Goal: Task Accomplishment & Management: Complete application form

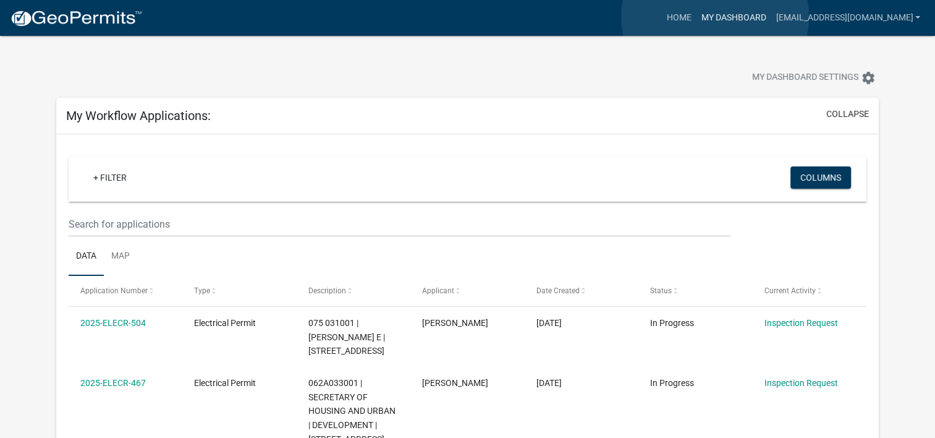
click at [715, 17] on link "My Dashboard" at bounding box center [733, 17] width 75 height 23
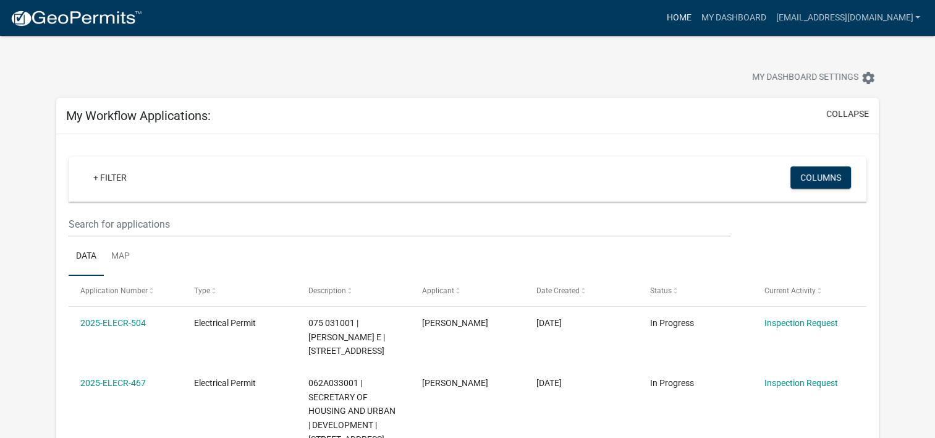
click at [680, 14] on link "Home" at bounding box center [678, 17] width 35 height 23
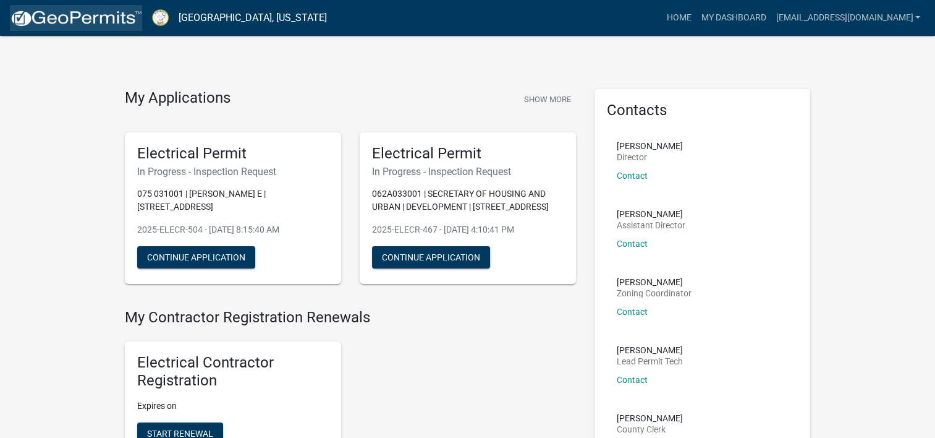
click at [119, 25] on img at bounding box center [76, 18] width 132 height 19
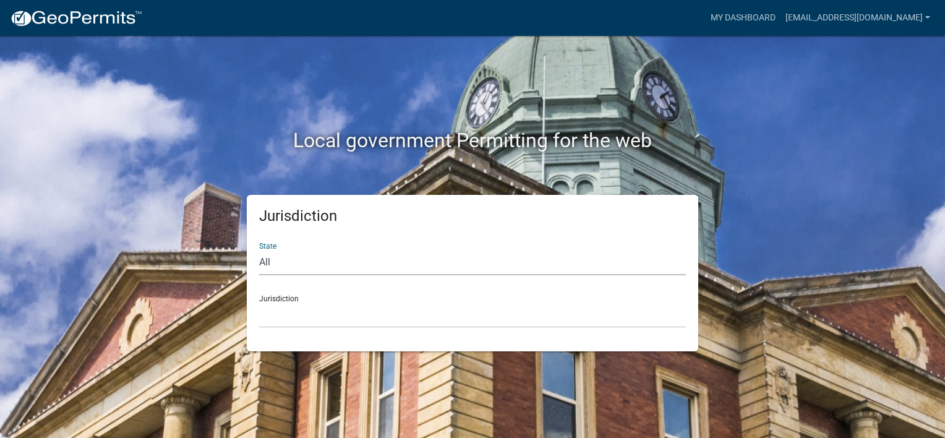
click at [315, 262] on select "All [US_STATE] [US_STATE] [US_STATE] [US_STATE] [US_STATE] [US_STATE] [US_STATE…" at bounding box center [472, 262] width 427 height 25
select select "[US_STATE]"
click at [259, 250] on select "All [US_STATE] [US_STATE] [US_STATE] [US_STATE] [US_STATE] [US_STATE] [US_STATE…" at bounding box center [472, 262] width 427 height 25
click at [299, 299] on div "Jurisdiction [GEOGRAPHIC_DATA], [US_STATE][PERSON_NAME][GEOGRAPHIC_DATA], [US_S…" at bounding box center [472, 306] width 427 height 43
click at [296, 312] on select "[GEOGRAPHIC_DATA], [US_STATE][PERSON_NAME][GEOGRAPHIC_DATA], [US_STATE][PERSON_…" at bounding box center [472, 314] width 427 height 25
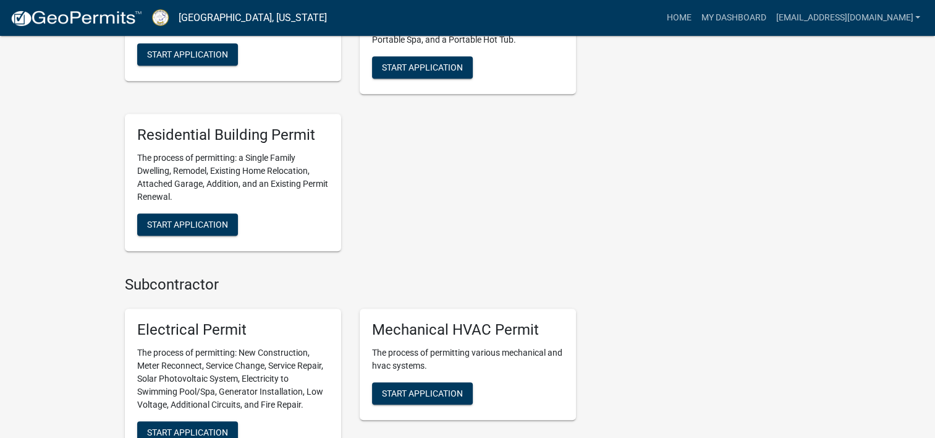
scroll to position [989, 0]
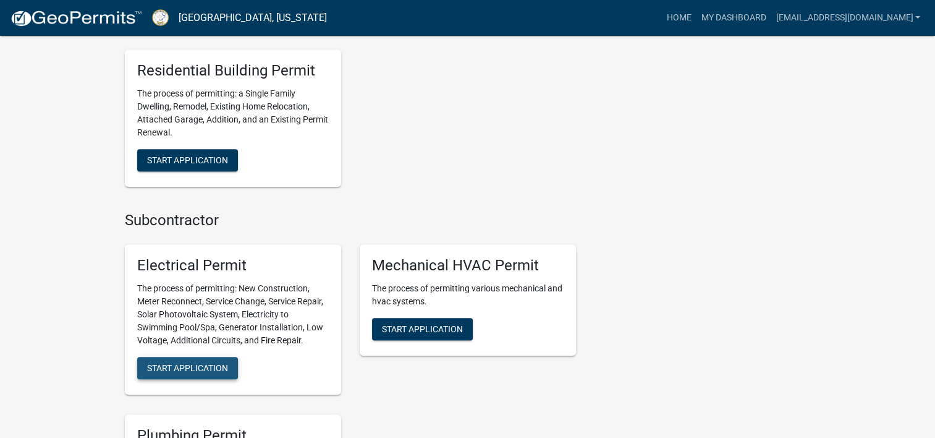
click at [235, 365] on button "Start Application" at bounding box center [187, 368] width 101 height 22
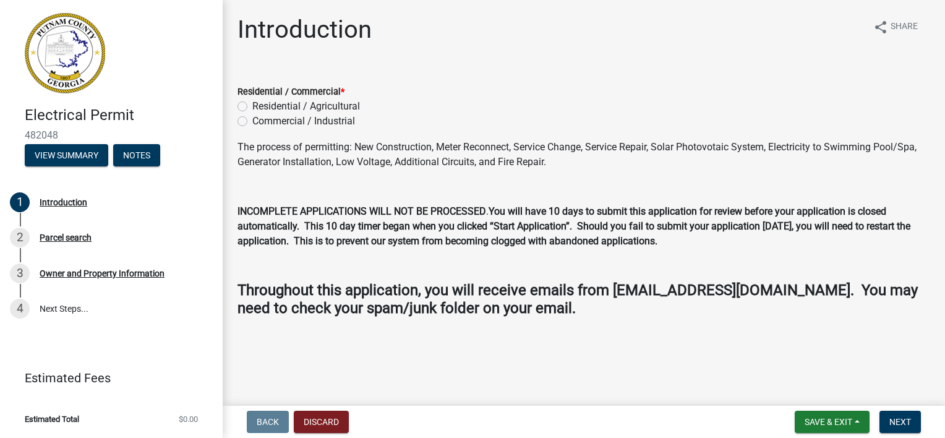
click at [252, 122] on label "Commercial / Industrial" at bounding box center [303, 121] width 103 height 15
click at [252, 122] on input "Commercial / Industrial" at bounding box center [256, 118] width 8 height 8
radio input "true"
click at [892, 420] on span "Next" at bounding box center [900, 422] width 22 height 10
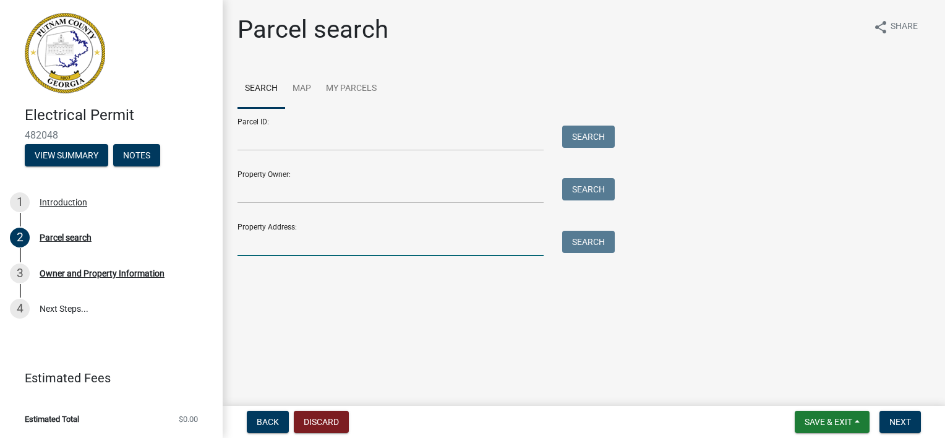
click at [277, 242] on input "Property Address:" at bounding box center [390, 243] width 306 height 25
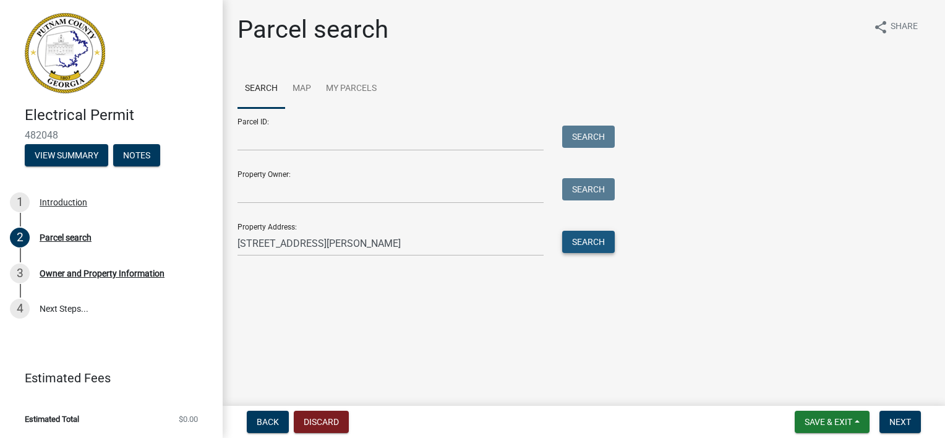
click at [579, 250] on button "Search" at bounding box center [588, 242] width 53 height 22
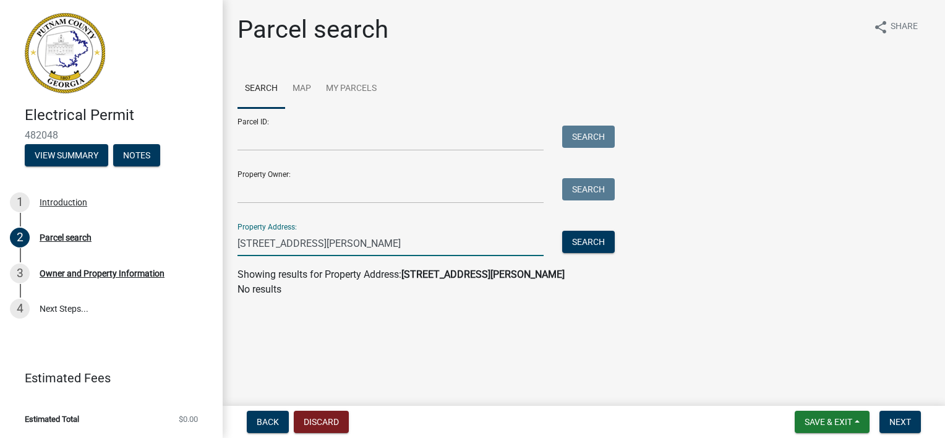
click at [344, 241] on input "[STREET_ADDRESS][PERSON_NAME]" at bounding box center [390, 243] width 306 height 25
type input "[STREET_ADDRESS][PERSON_NAME]"
click at [584, 243] on button "Search" at bounding box center [588, 242] width 53 height 22
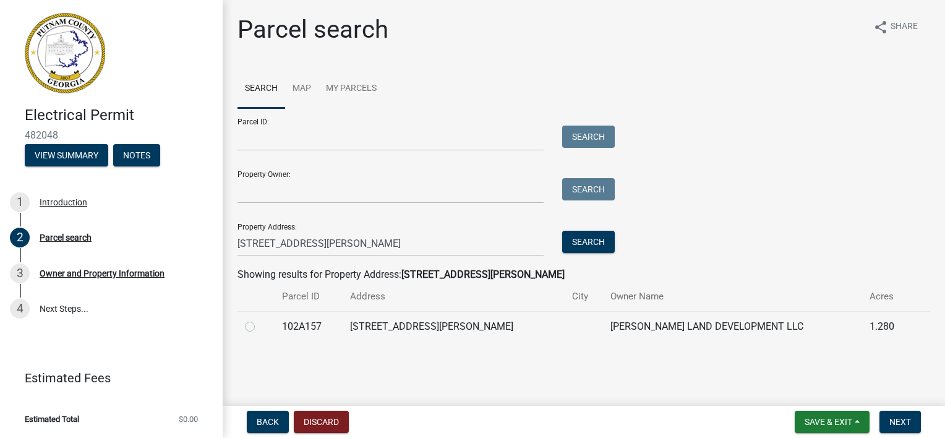
click at [260, 319] on label at bounding box center [260, 319] width 0 height 0
click at [260, 326] on input "radio" at bounding box center [264, 323] width 8 height 8
radio input "true"
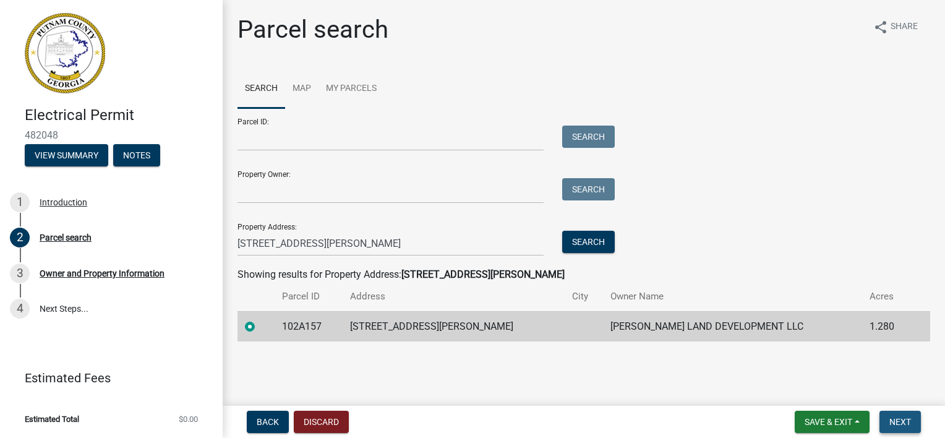
click at [898, 418] on span "Next" at bounding box center [900, 422] width 22 height 10
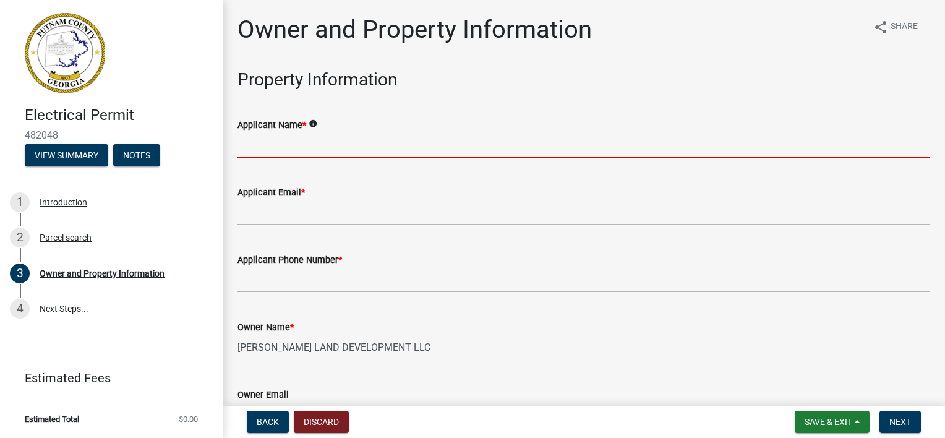
click at [402, 153] on input "Applicant Name *" at bounding box center [583, 144] width 692 height 25
type input "[PERSON_NAME] Electric LLC"
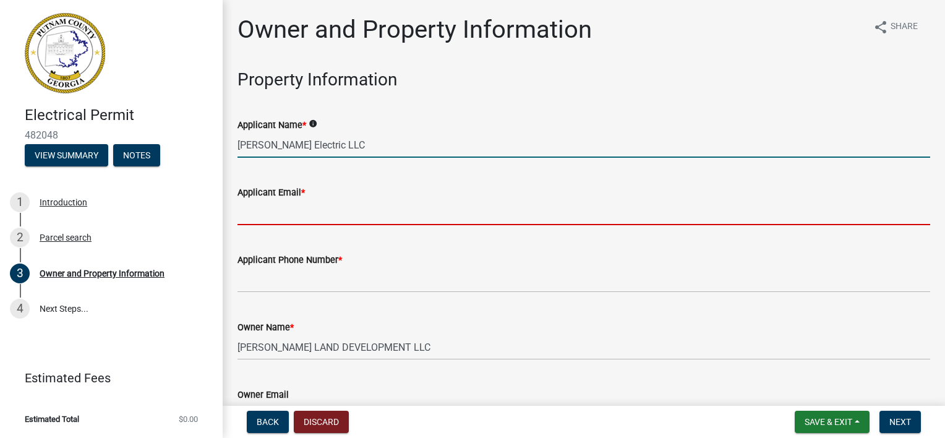
type input "[EMAIL_ADDRESS][DOMAIN_NAME]"
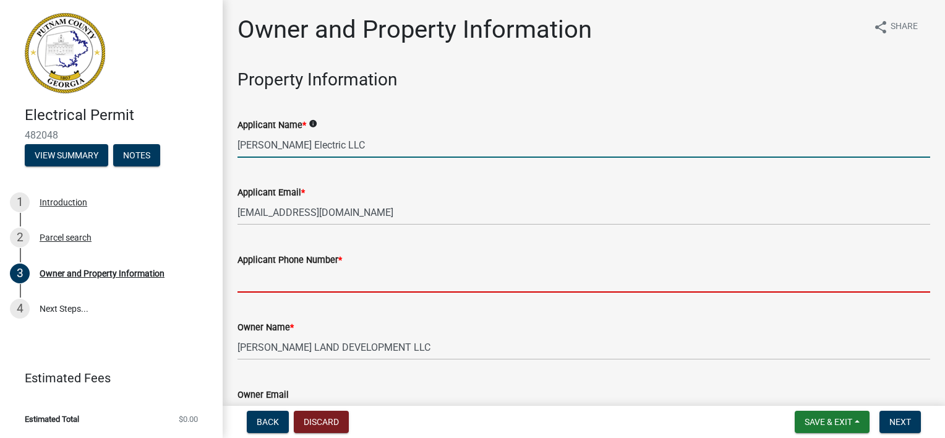
type input "[PHONE_NUMBER]"
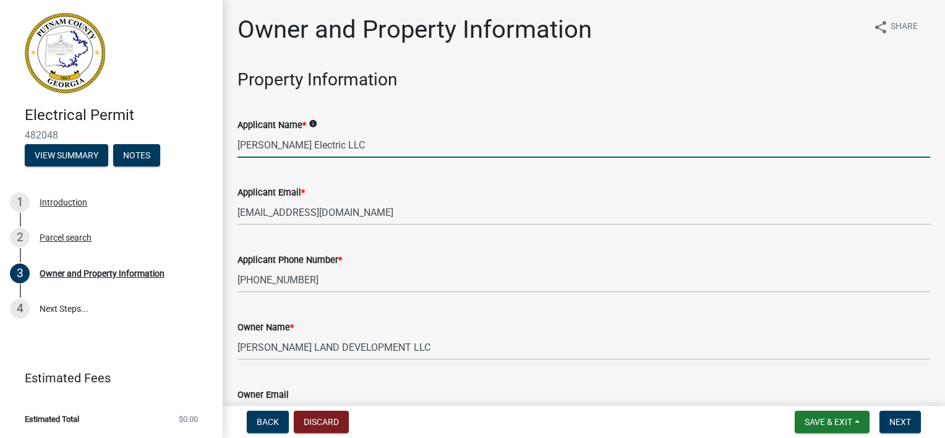
type input "Eatonton"
type input "[PERSON_NAME]"
type input "[PERSON_NAME] Electric LLC"
type input "[PHONE_NUMBER]"
type input "[STREET_ADDRESS]"
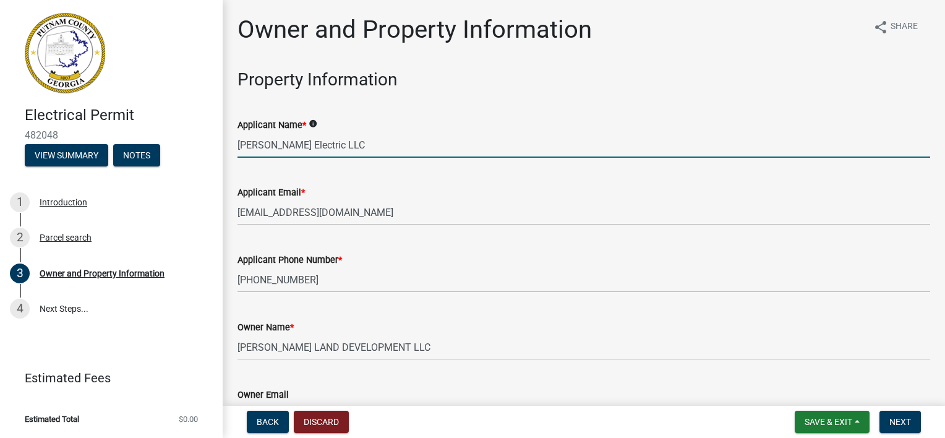
type input "Eatonton"
type input "Ga"
type input "31024"
type input "[EMAIL_ADDRESS][DOMAIN_NAME]"
type input "ER000802"
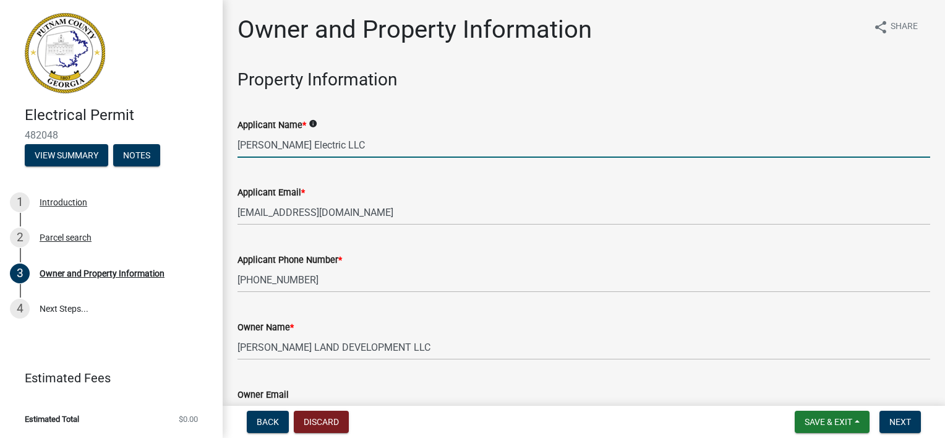
type input "[DATE]"
type input "20205blr-10"
type input "[DATE]"
type input "[PERSON_NAME]"
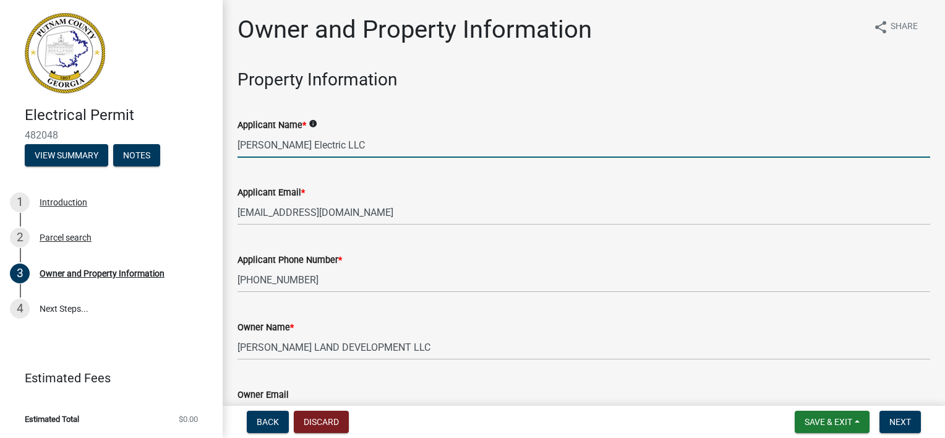
type input "7064739868"
select select "9"
select select "2025"
select select "9"
select select "2025"
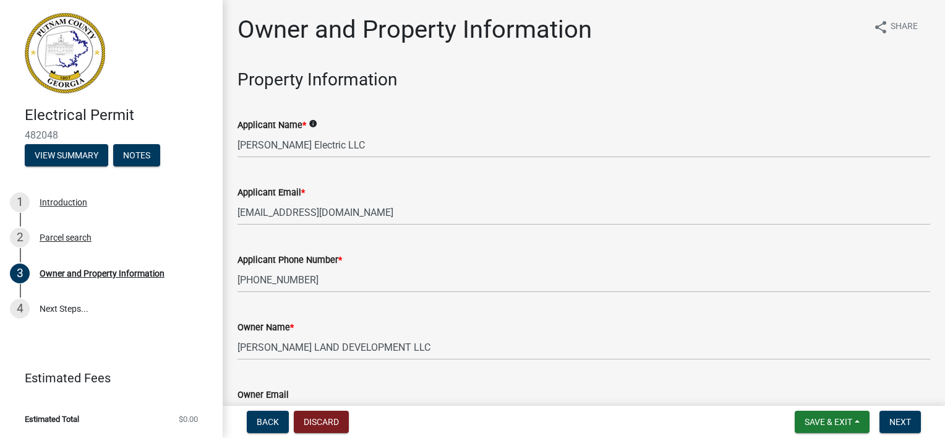
scroll to position [1560, 0]
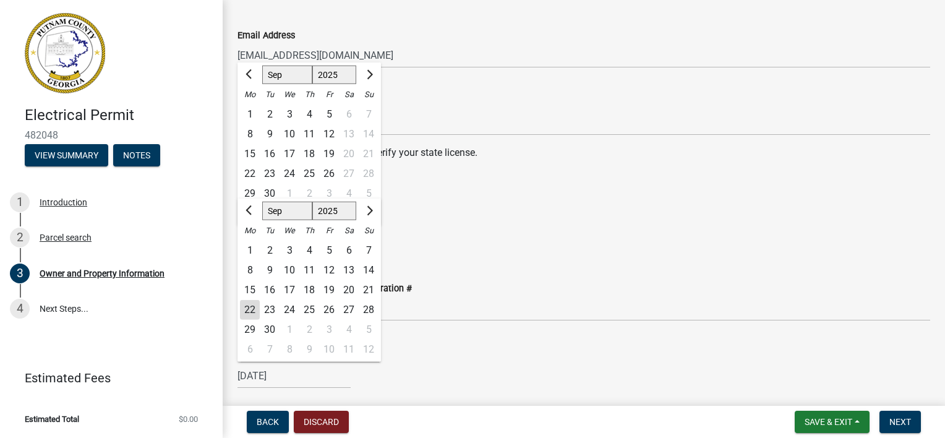
click at [567, 188] on wm-data-entity-input "Please follow the link below to verify your state license. [URL][DOMAIN_NAME]" at bounding box center [583, 169] width 692 height 49
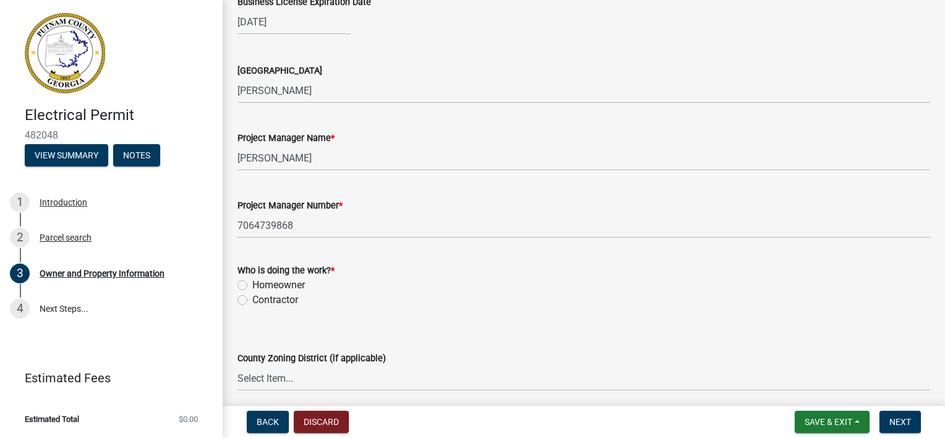
scroll to position [1916, 0]
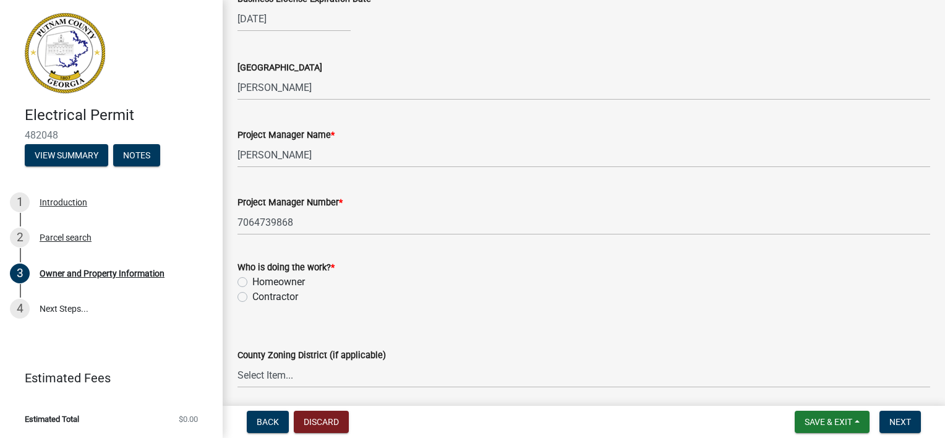
click at [252, 295] on label "Contractor" at bounding box center [275, 296] width 46 height 15
click at [252, 295] on input "Contractor" at bounding box center [256, 293] width 8 height 8
radio input "true"
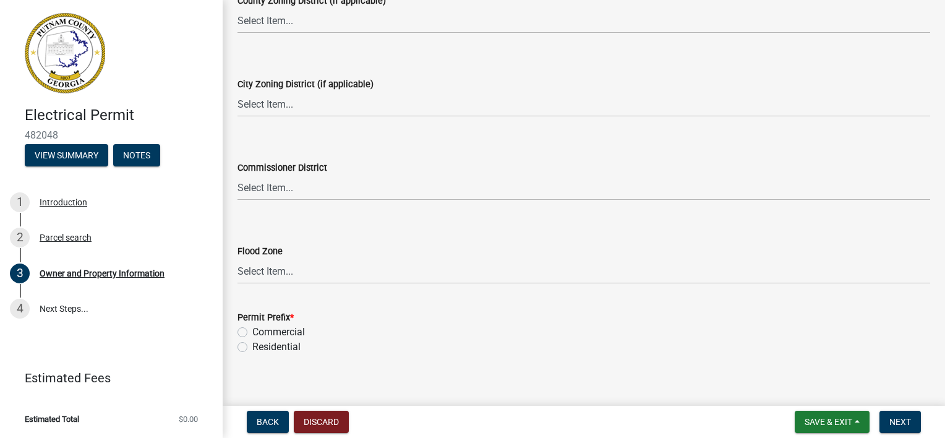
scroll to position [2283, 0]
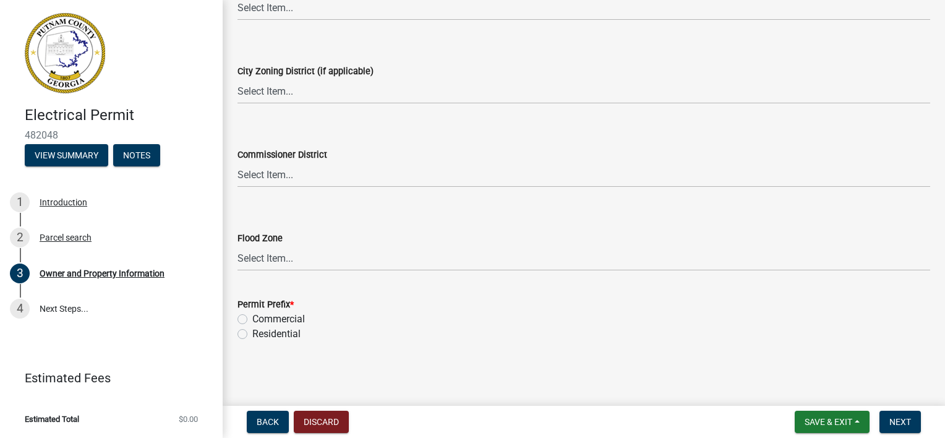
click at [252, 320] on label "Commercial" at bounding box center [278, 319] width 53 height 15
click at [252, 320] on input "Commercial" at bounding box center [256, 316] width 8 height 8
radio input "true"
click at [904, 427] on button "Next" at bounding box center [899, 421] width 41 height 22
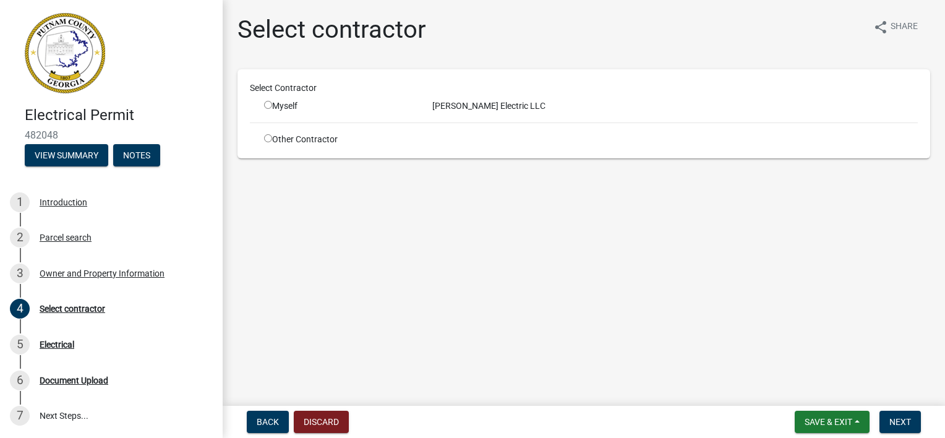
click at [270, 106] on input "radio" at bounding box center [268, 105] width 8 height 8
radio input "true"
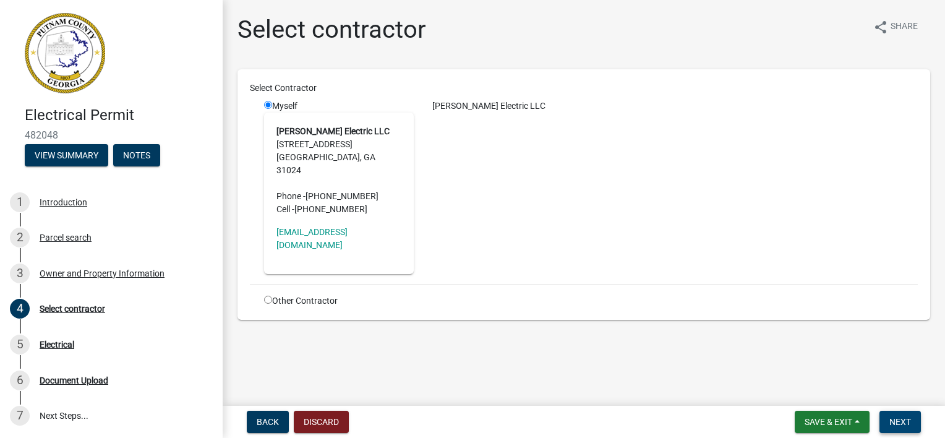
click at [909, 418] on span "Next" at bounding box center [900, 422] width 22 height 10
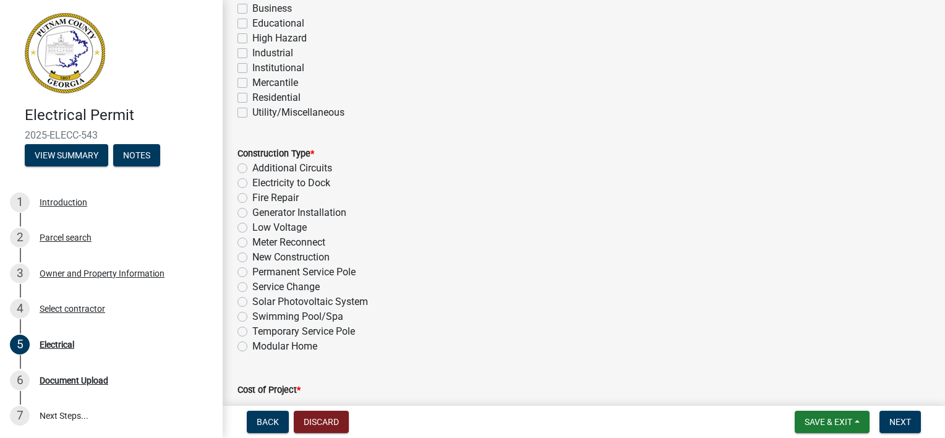
scroll to position [309, 0]
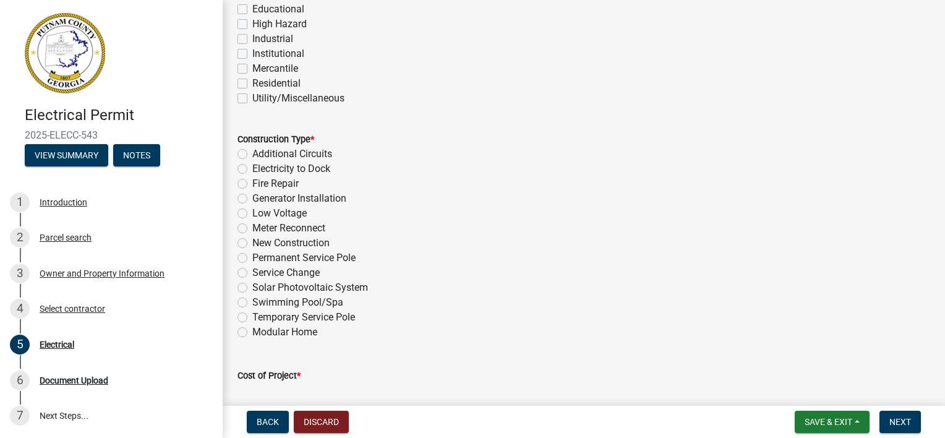
click at [252, 226] on label "Meter Reconnect" at bounding box center [288, 228] width 73 height 15
click at [252, 226] on input "Meter Reconnect" at bounding box center [256, 225] width 8 height 8
radio input "true"
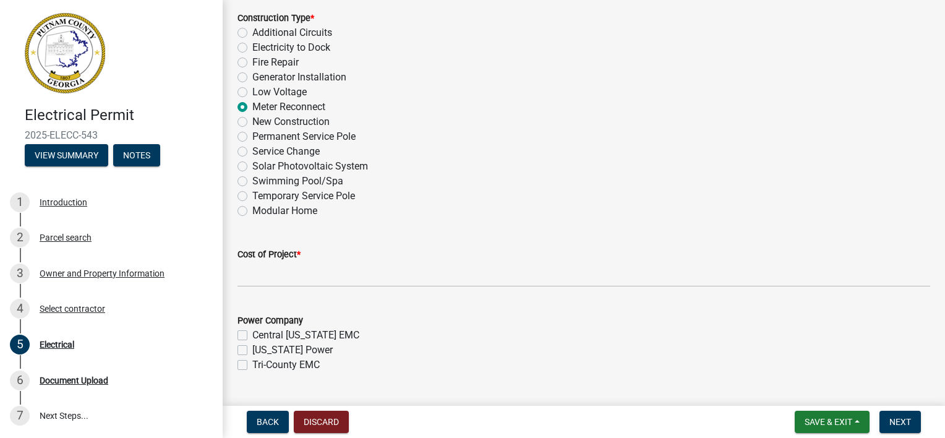
scroll to position [433, 0]
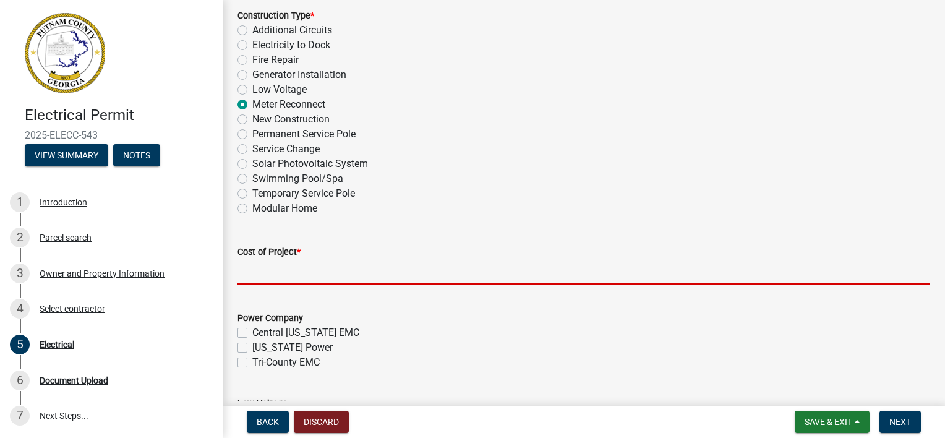
click at [275, 271] on input "text" at bounding box center [583, 271] width 692 height 25
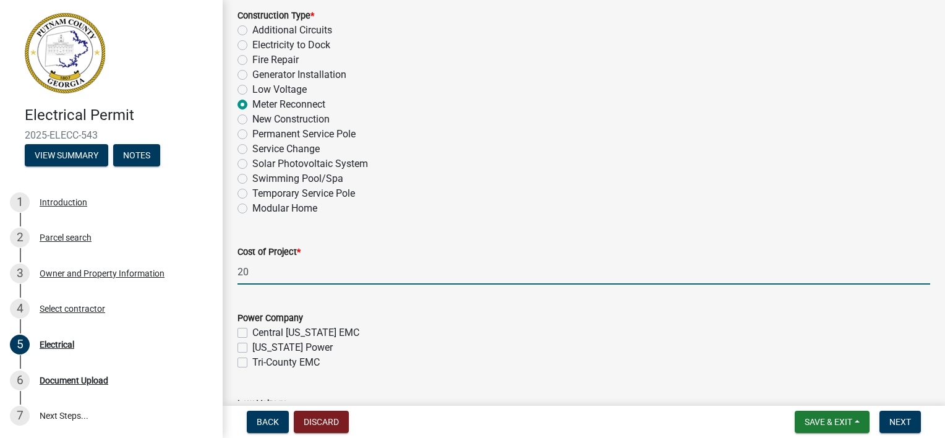
type input "2"
type input "500"
click at [415, 256] on div "Cost of Project *" at bounding box center [583, 251] width 692 height 15
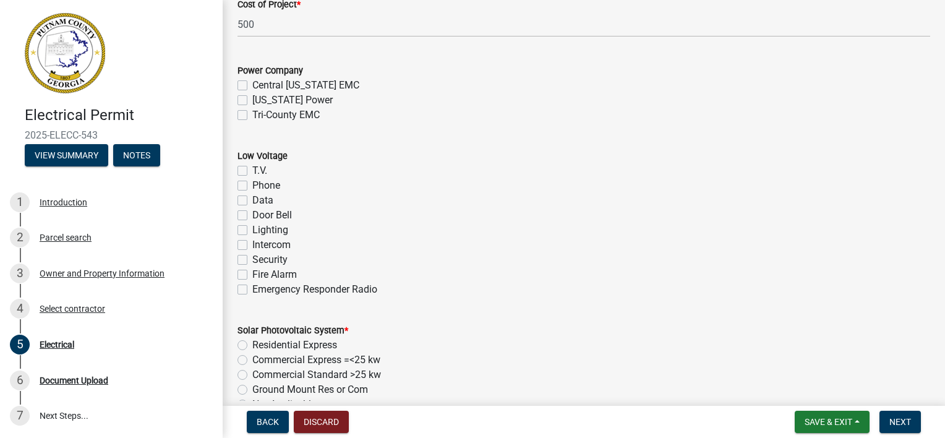
scroll to position [742, 0]
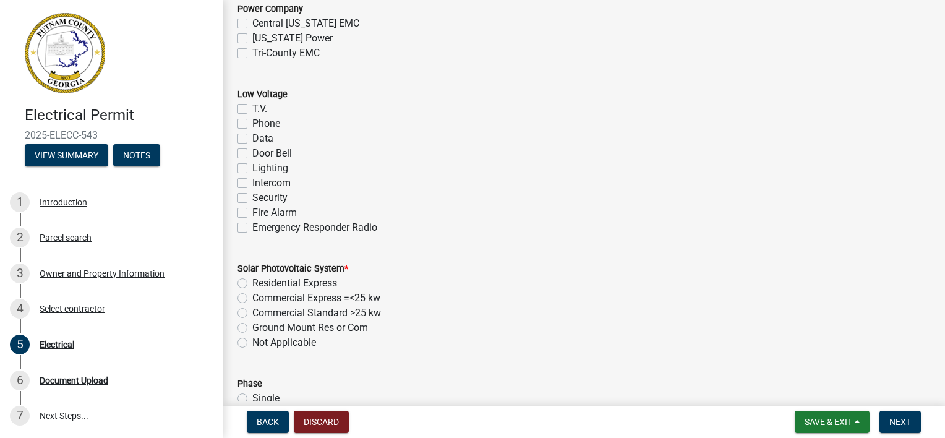
click at [252, 344] on label "Not Applicable" at bounding box center [284, 342] width 64 height 15
click at [252, 343] on input "Not Applicable" at bounding box center [256, 339] width 8 height 8
radio input "true"
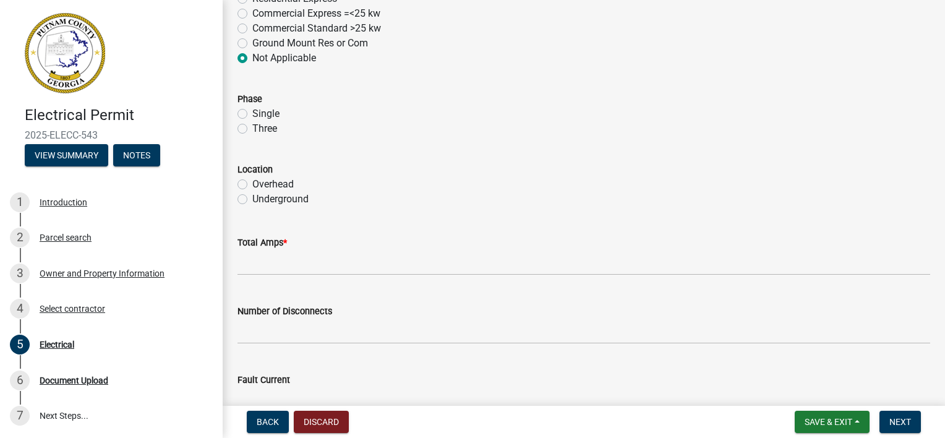
scroll to position [1051, 0]
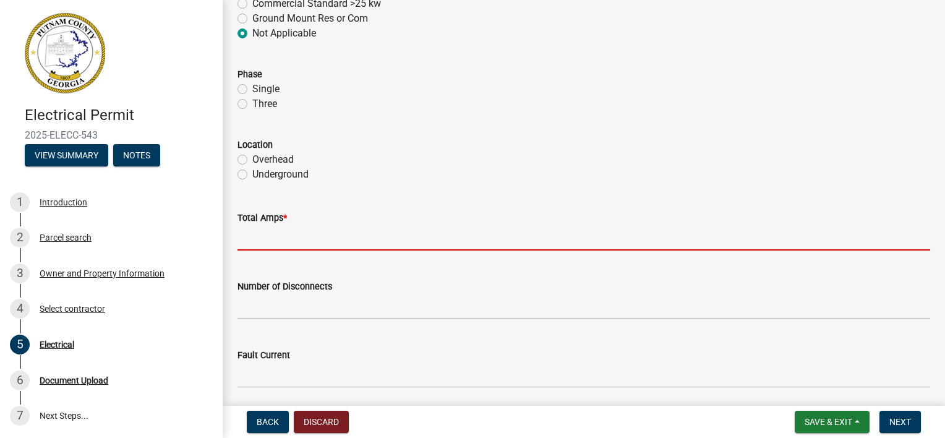
click at [271, 242] on input "text" at bounding box center [583, 237] width 692 height 25
type input "200"
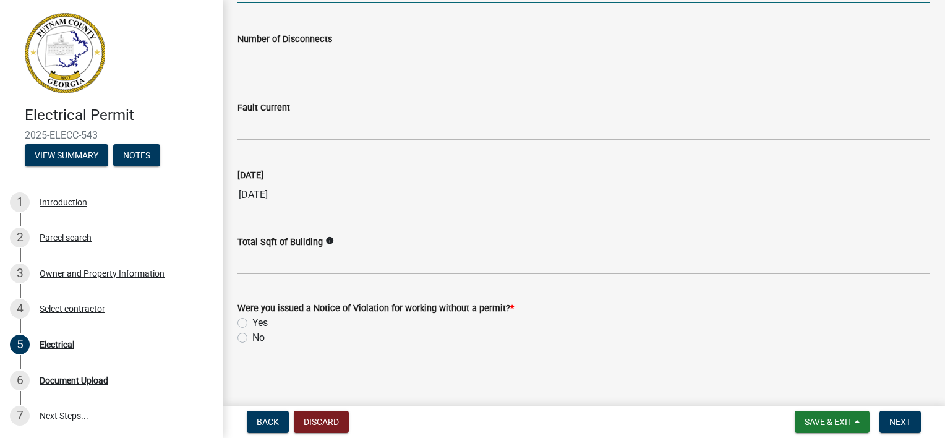
scroll to position [1301, 0]
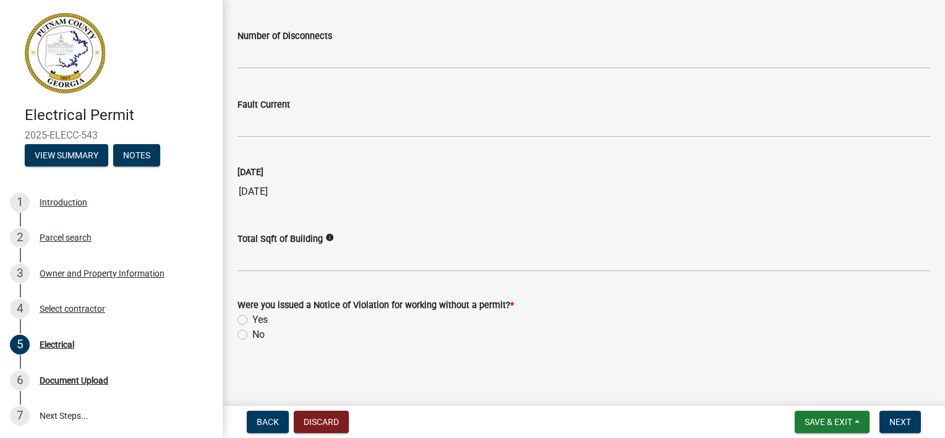
click at [252, 334] on label "No" at bounding box center [258, 334] width 12 height 15
click at [252, 334] on input "No" at bounding box center [256, 331] width 8 height 8
radio input "true"
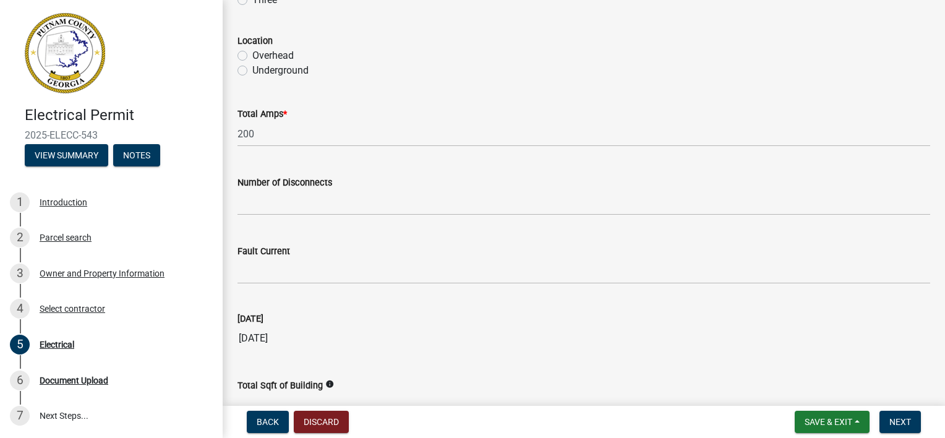
scroll to position [1116, 0]
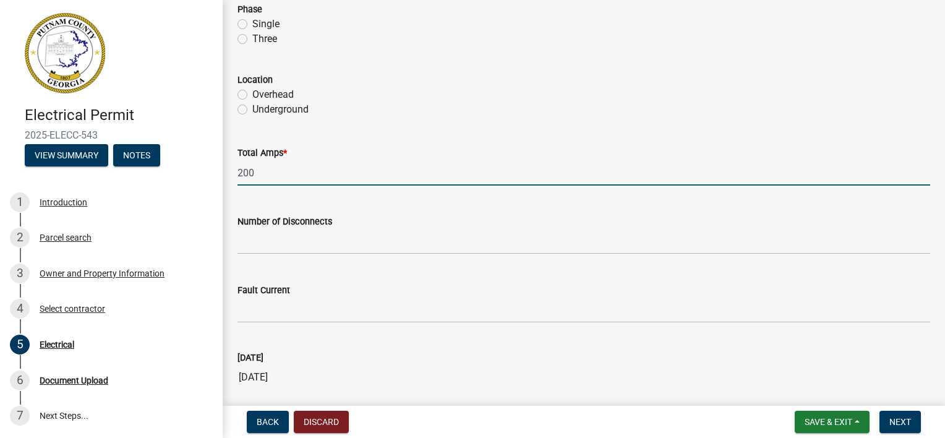
click at [292, 171] on input "200" at bounding box center [583, 172] width 692 height 25
type input "2"
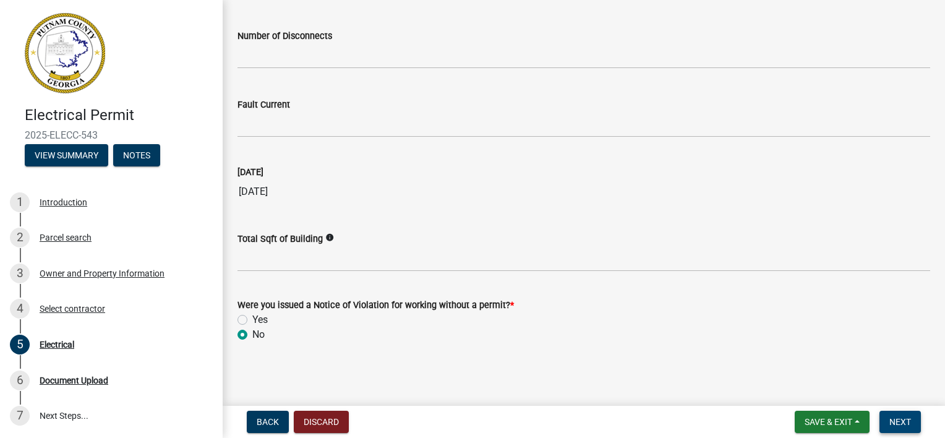
type input "100"
click at [907, 420] on span "Next" at bounding box center [900, 422] width 22 height 10
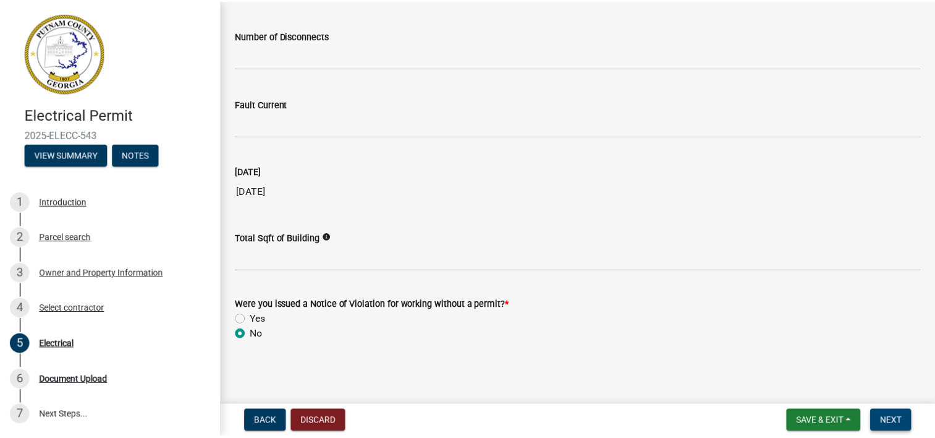
scroll to position [0, 0]
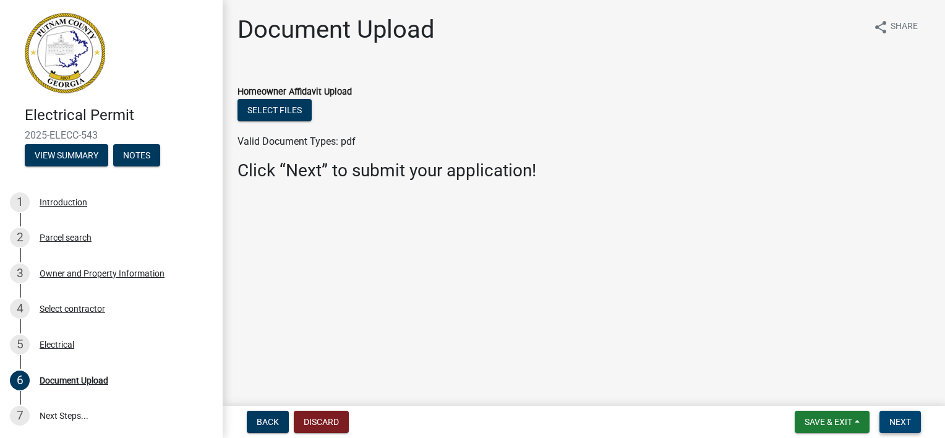
click at [905, 417] on span "Next" at bounding box center [900, 422] width 22 height 10
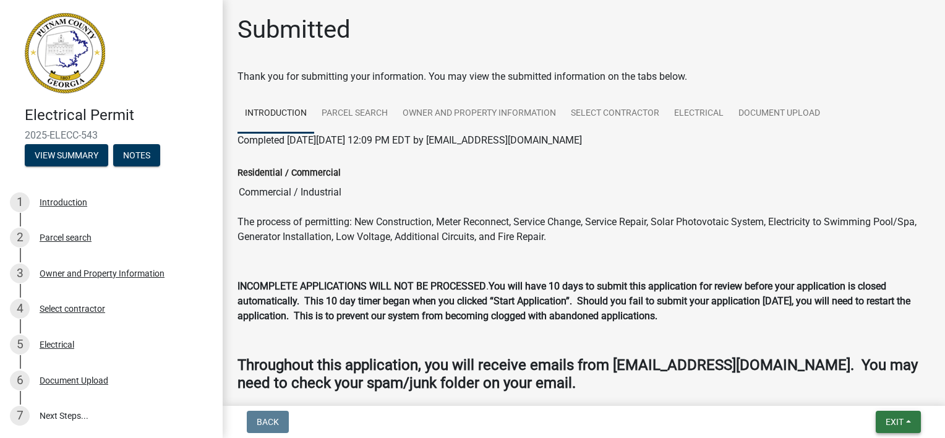
click at [894, 430] on button "Exit" at bounding box center [897, 421] width 45 height 22
click at [872, 393] on button "Save & Exit" at bounding box center [871, 390] width 99 height 30
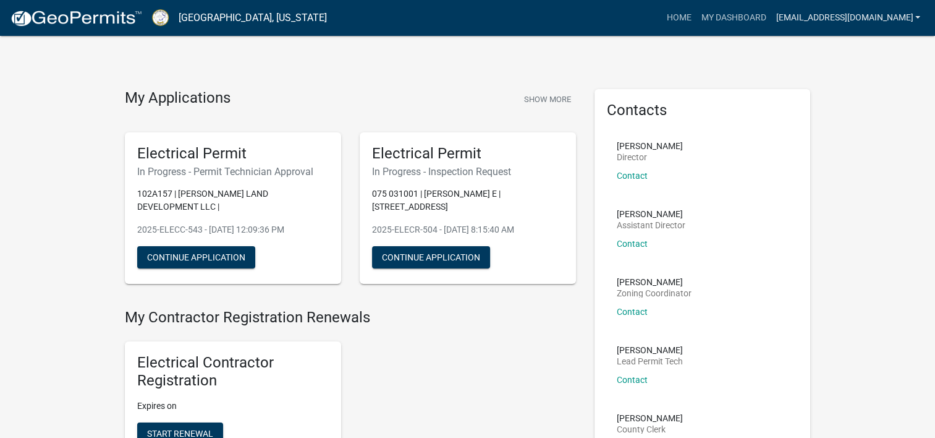
click at [915, 16] on link "[EMAIL_ADDRESS][DOMAIN_NAME]" at bounding box center [848, 17] width 155 height 23
click at [854, 53] on link "Account" at bounding box center [875, 51] width 99 height 30
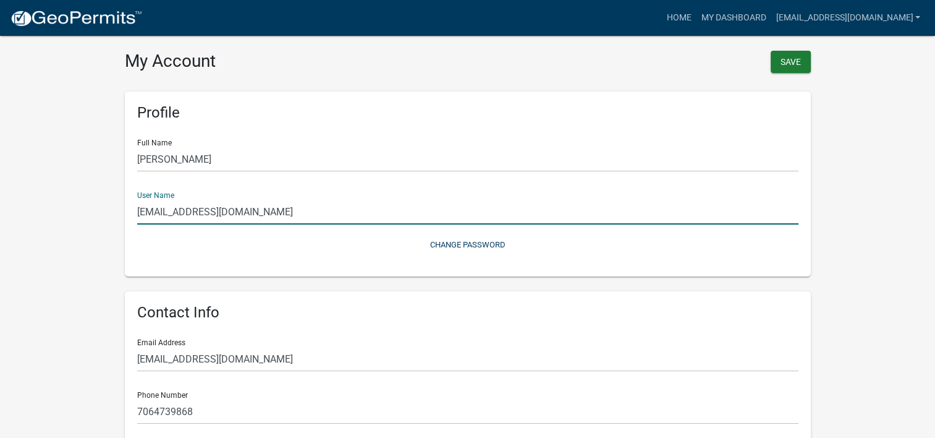
click at [279, 215] on input "[EMAIL_ADDRESS][DOMAIN_NAME]" at bounding box center [467, 211] width 661 height 25
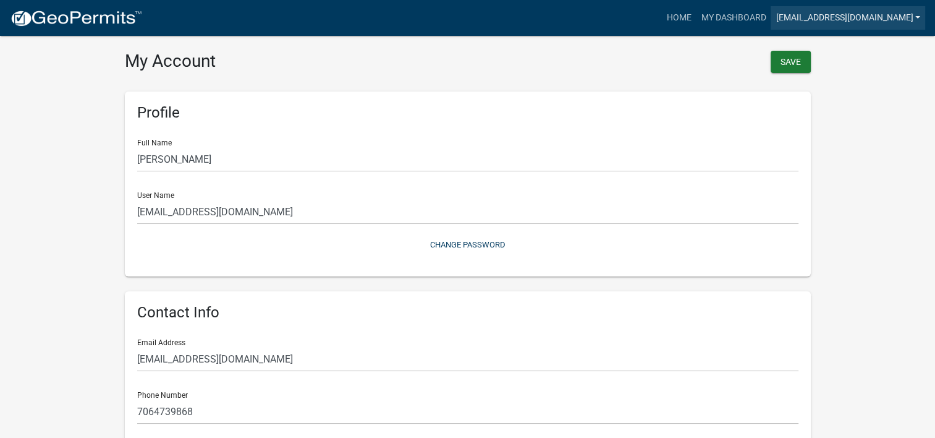
click at [919, 18] on link "[EMAIL_ADDRESS][DOMAIN_NAME]" at bounding box center [848, 17] width 155 height 23
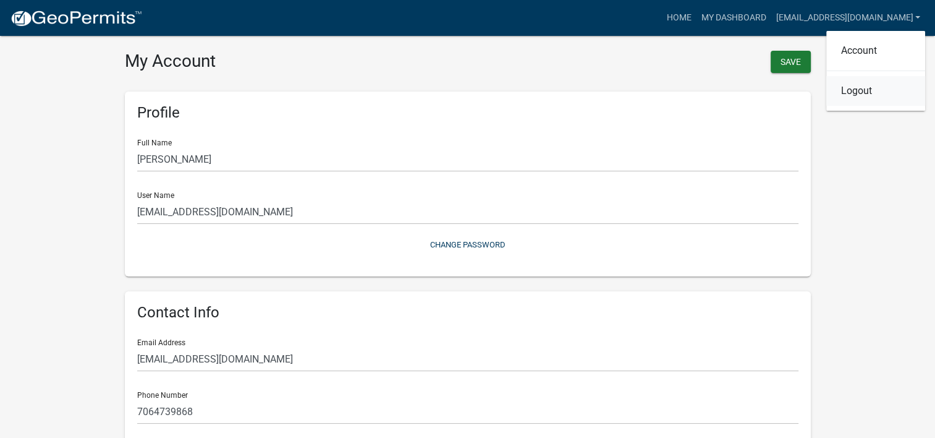
click at [851, 90] on link "Logout" at bounding box center [875, 91] width 99 height 30
